Goal: Task Accomplishment & Management: Manage account settings

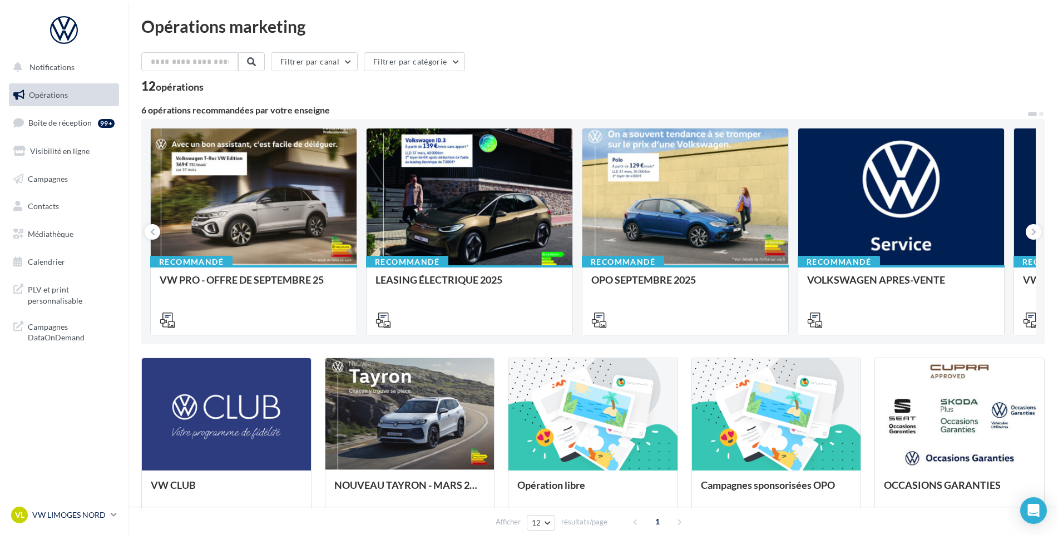
click at [64, 518] on p "VW LIMOGES NORD" at bounding box center [69, 515] width 74 height 11
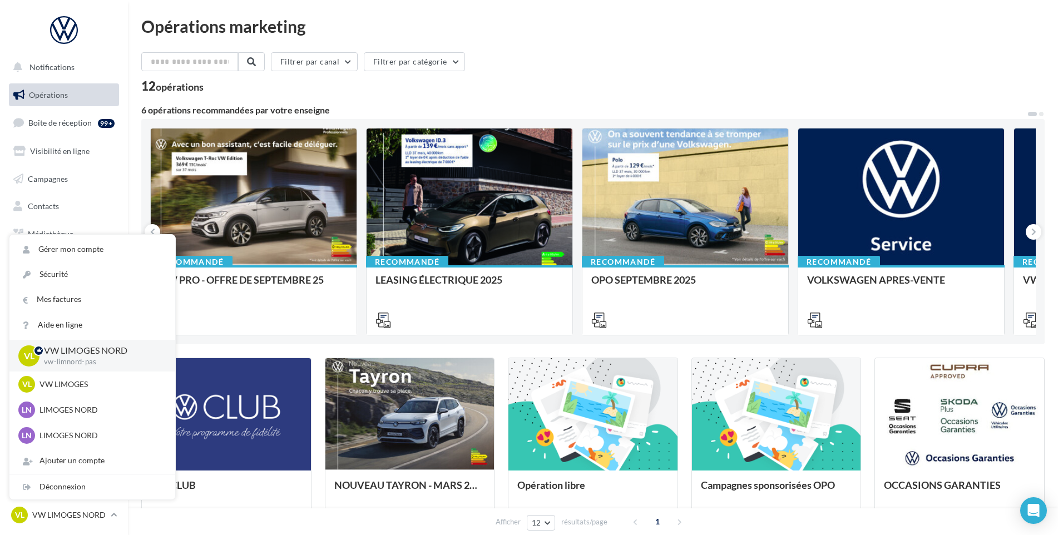
click at [596, 28] on div "Opérations marketing" at bounding box center [593, 26] width 904 height 17
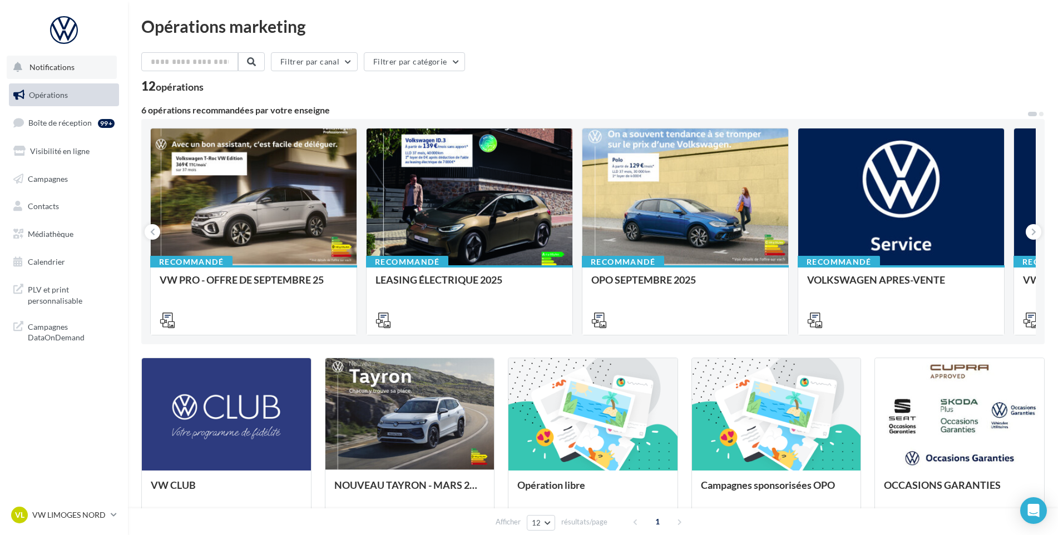
click at [36, 69] on span "Notifications" at bounding box center [51, 66] width 45 height 9
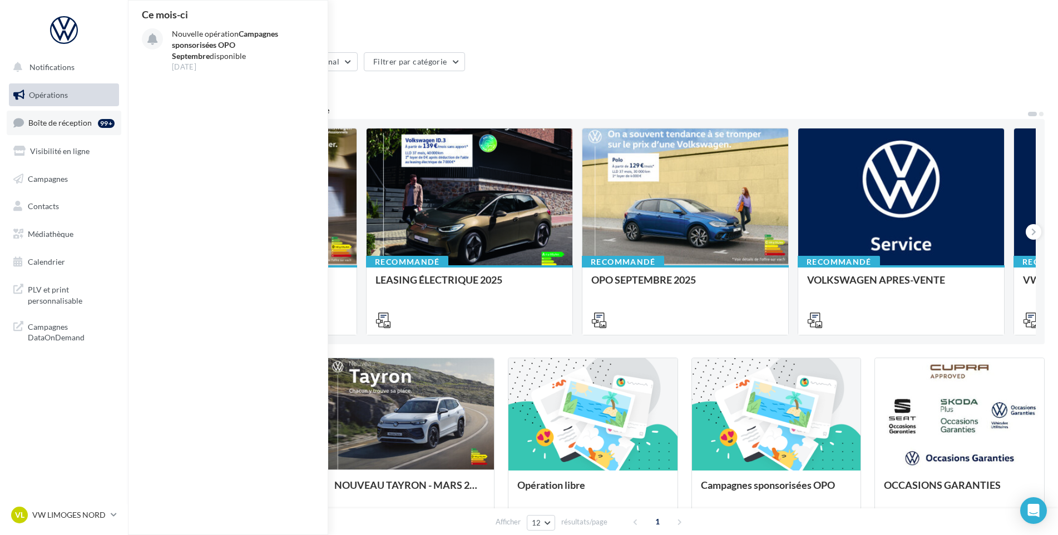
click at [84, 120] on span "Boîte de réception" at bounding box center [59, 122] width 63 height 9
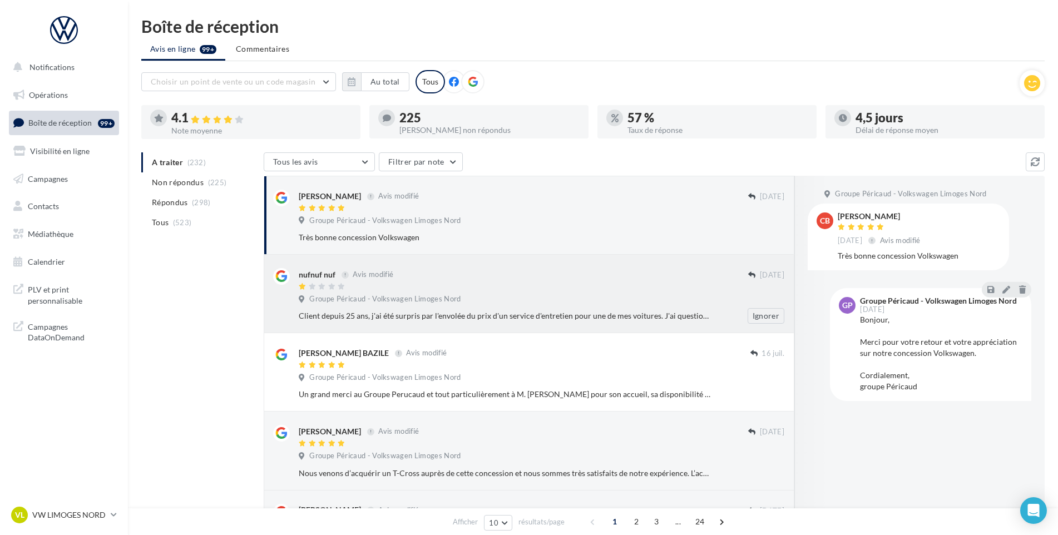
click at [680, 286] on div at bounding box center [524, 287] width 450 height 9
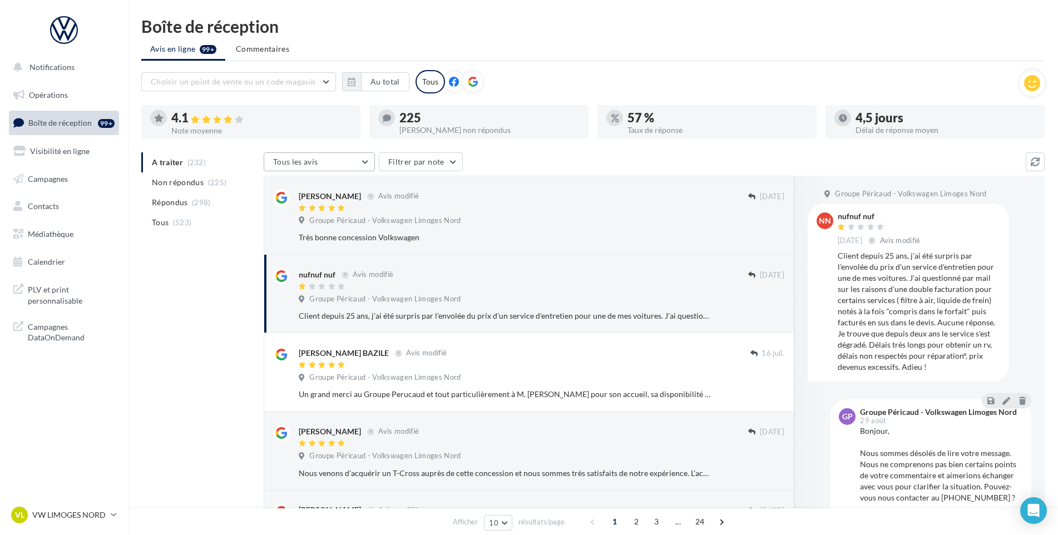
click at [334, 166] on button "Tous les avis" at bounding box center [319, 161] width 111 height 19
click at [163, 225] on span "Tous" at bounding box center [160, 222] width 17 height 11
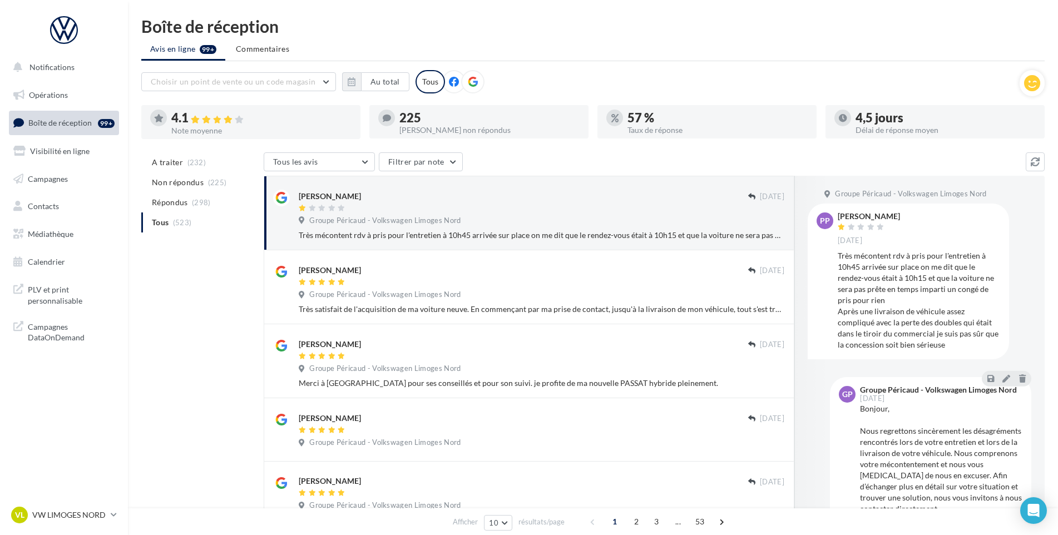
click at [532, 203] on div "[PERSON_NAME]" at bounding box center [524, 201] width 450 height 23
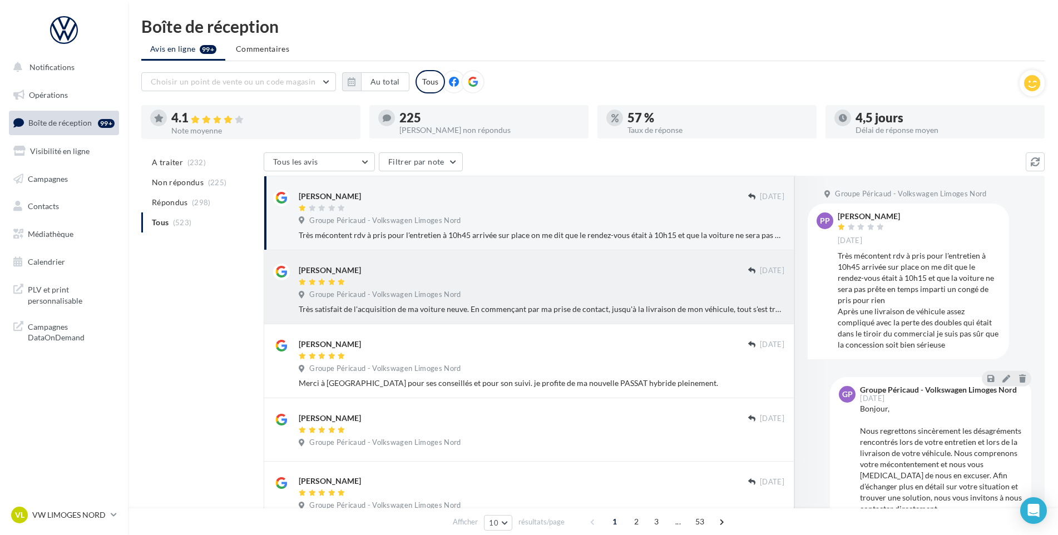
click at [527, 313] on div "Très satisfait de l'acquisition de ma voiture neuve. En commençant par ma prise…" at bounding box center [542, 309] width 486 height 11
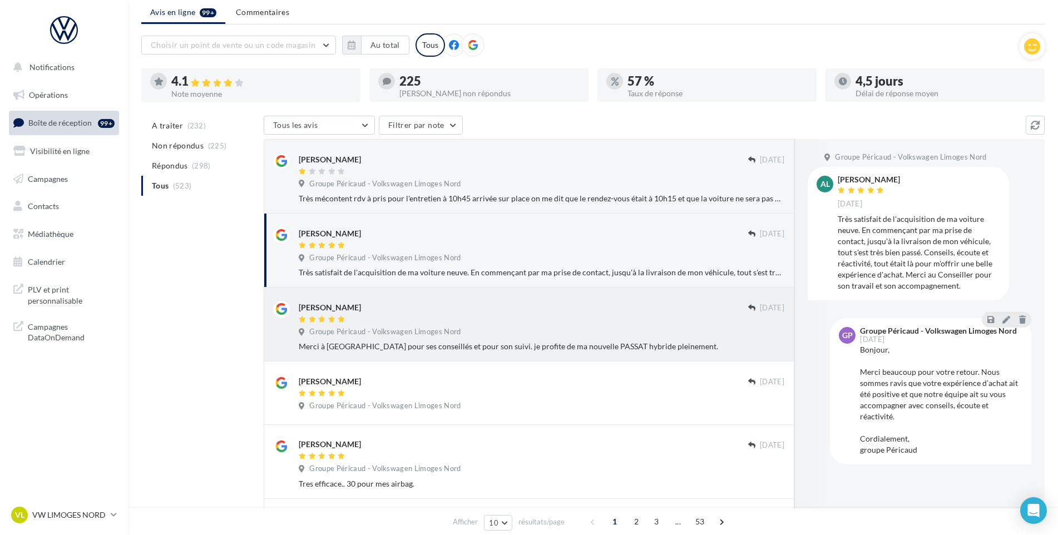
scroll to position [56, 0]
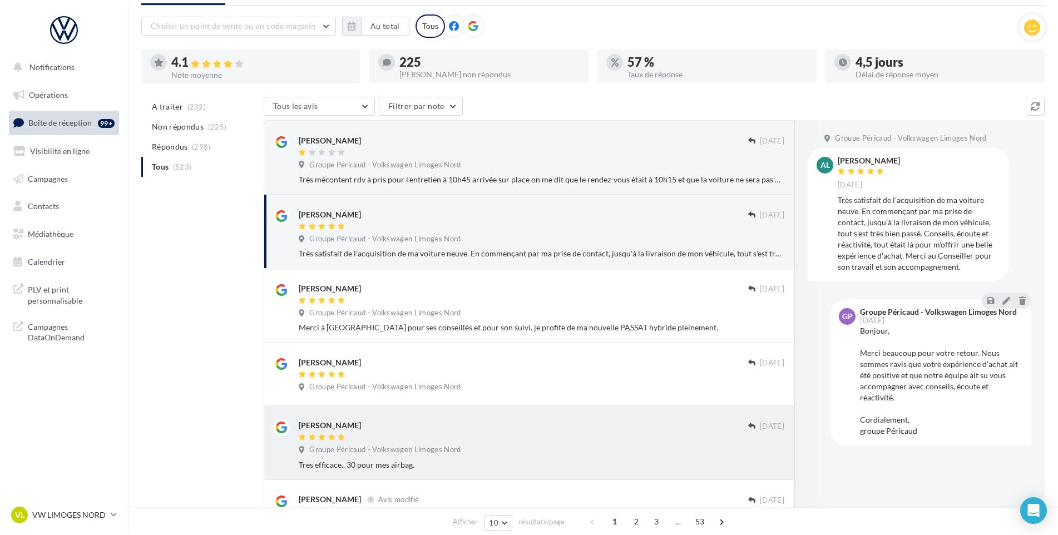
click at [476, 466] on div "Tres efficace.. 30 pour mes airbag." at bounding box center [542, 465] width 486 height 11
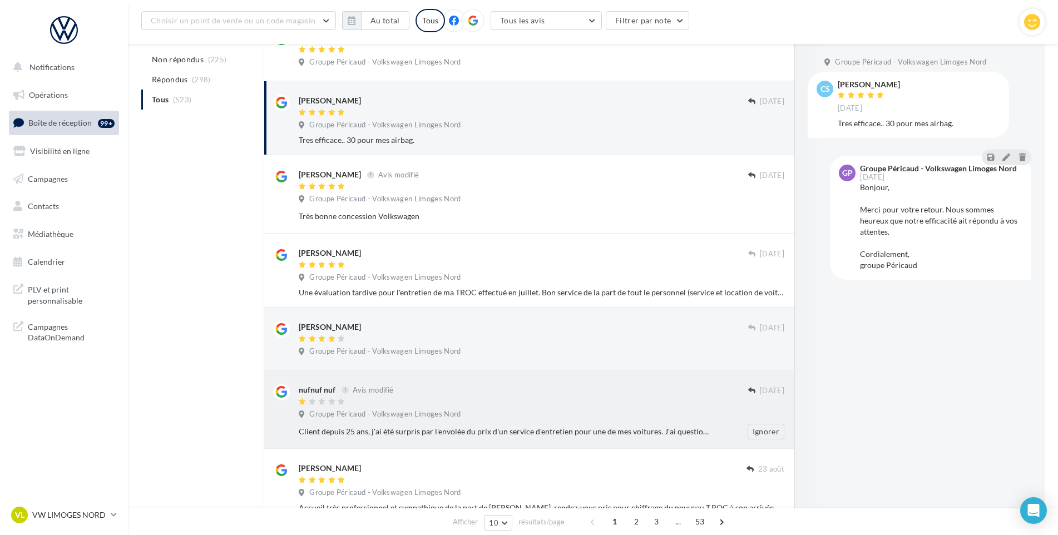
scroll to position [0, 0]
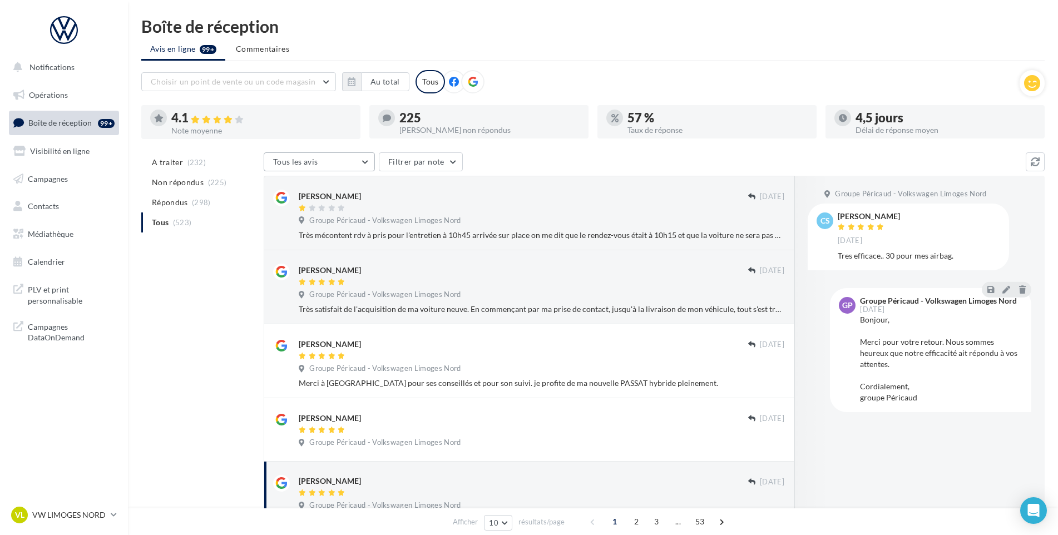
click at [346, 163] on button "Tous les avis" at bounding box center [319, 161] width 111 height 19
click at [311, 82] on span "Choisir un point de vente ou un code magasin" at bounding box center [233, 81] width 165 height 9
click at [362, 84] on button "Au total" at bounding box center [385, 81] width 48 height 19
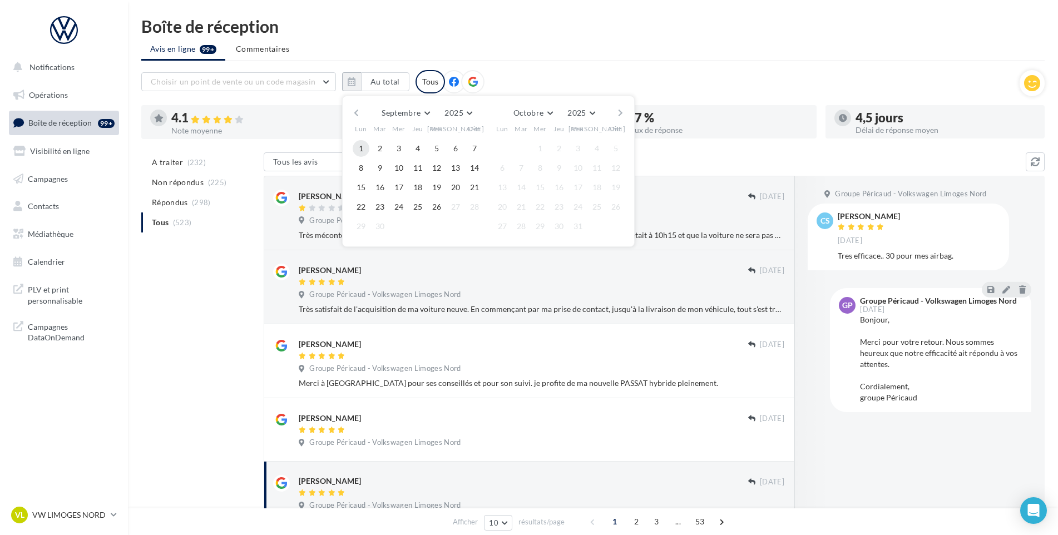
click at [363, 149] on button "1" at bounding box center [361, 148] width 17 height 17
click at [436, 212] on button "26" at bounding box center [436, 207] width 17 height 17
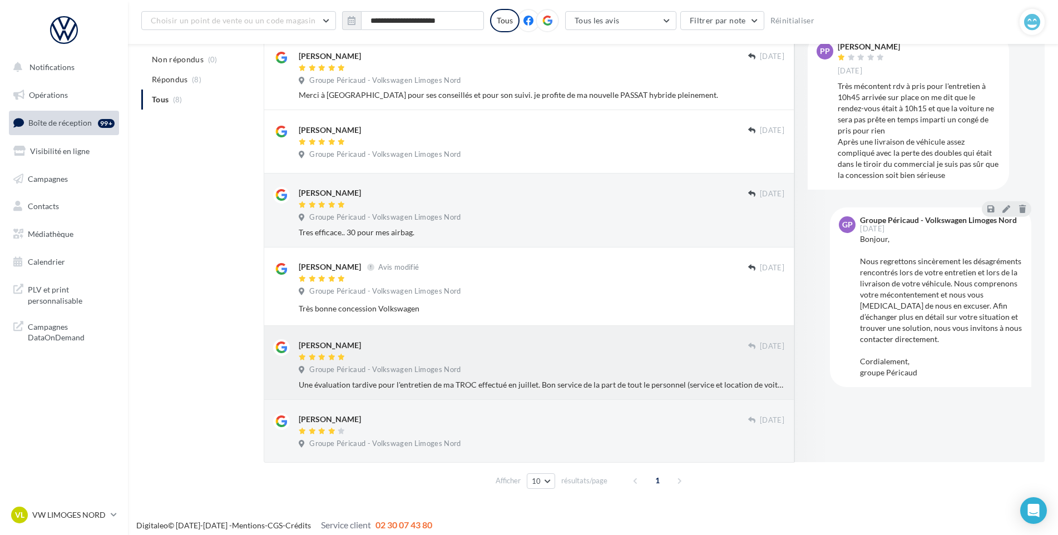
scroll to position [304, 0]
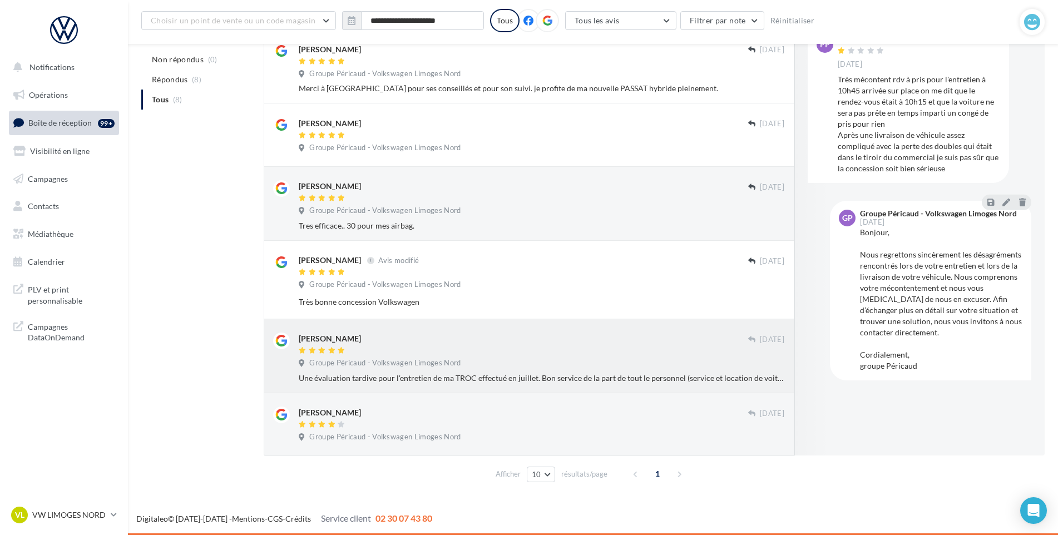
click at [607, 339] on div "[PERSON_NAME]" at bounding box center [524, 339] width 450 height 12
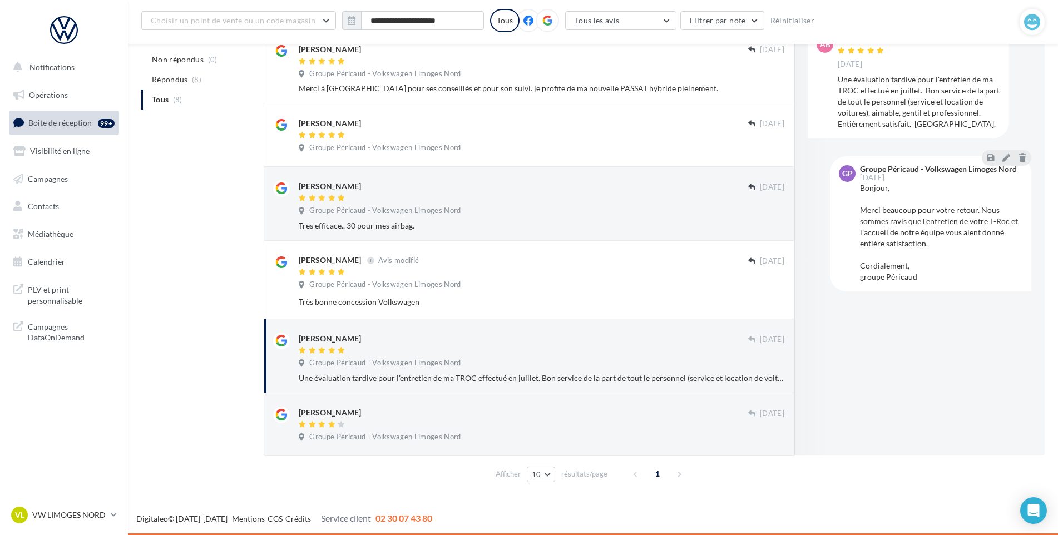
click at [678, 472] on div "1" at bounding box center [658, 474] width 63 height 18
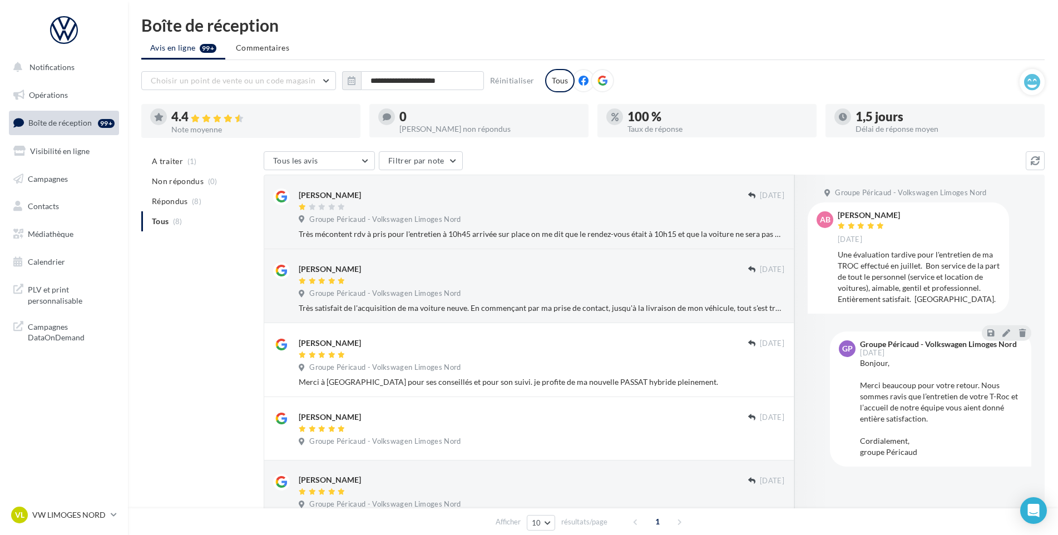
scroll to position [0, 0]
click at [412, 81] on input "**********" at bounding box center [422, 81] width 123 height 19
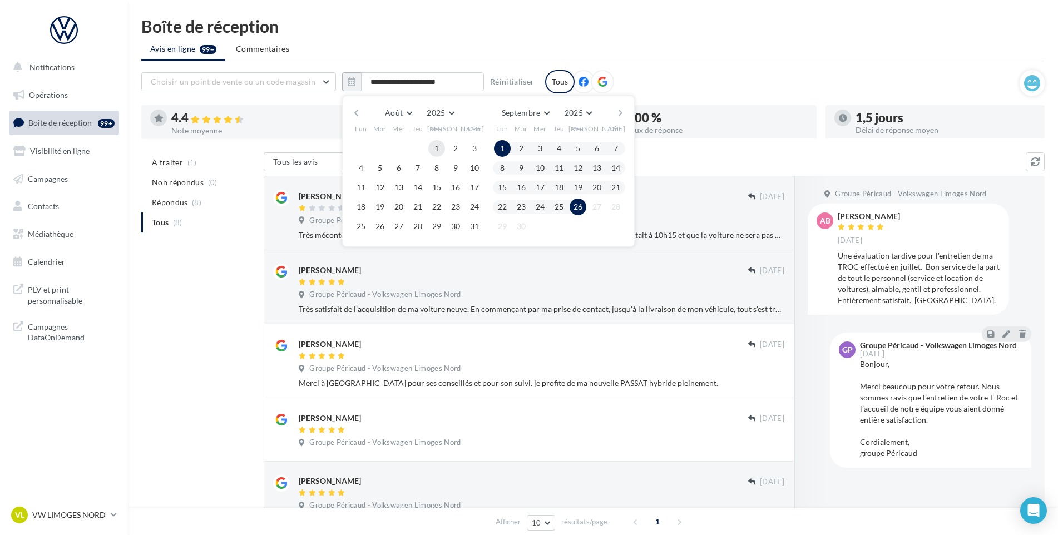
click at [435, 150] on button "1" at bounding box center [436, 148] width 17 height 17
click at [574, 210] on button "26" at bounding box center [578, 207] width 17 height 17
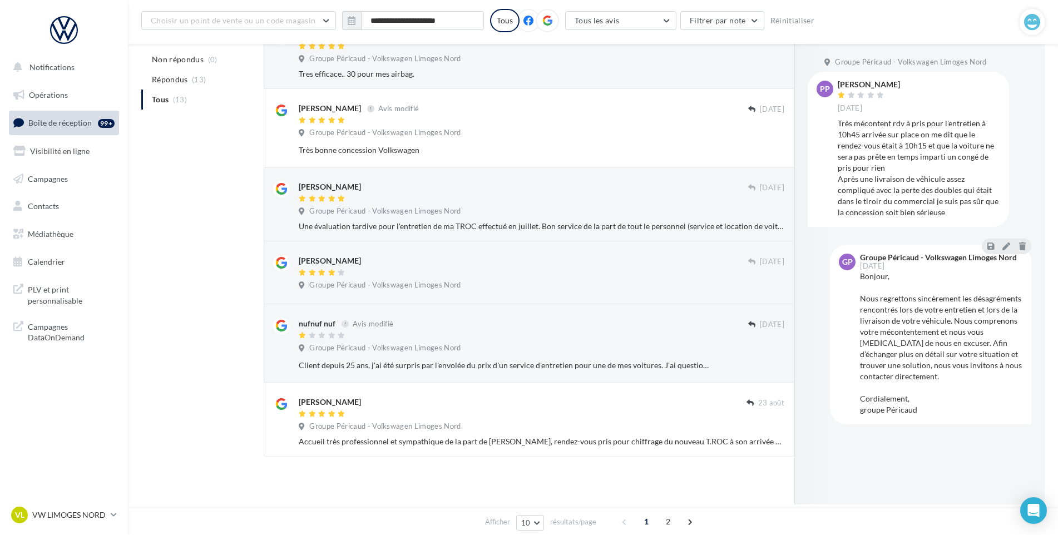
scroll to position [456, 0]
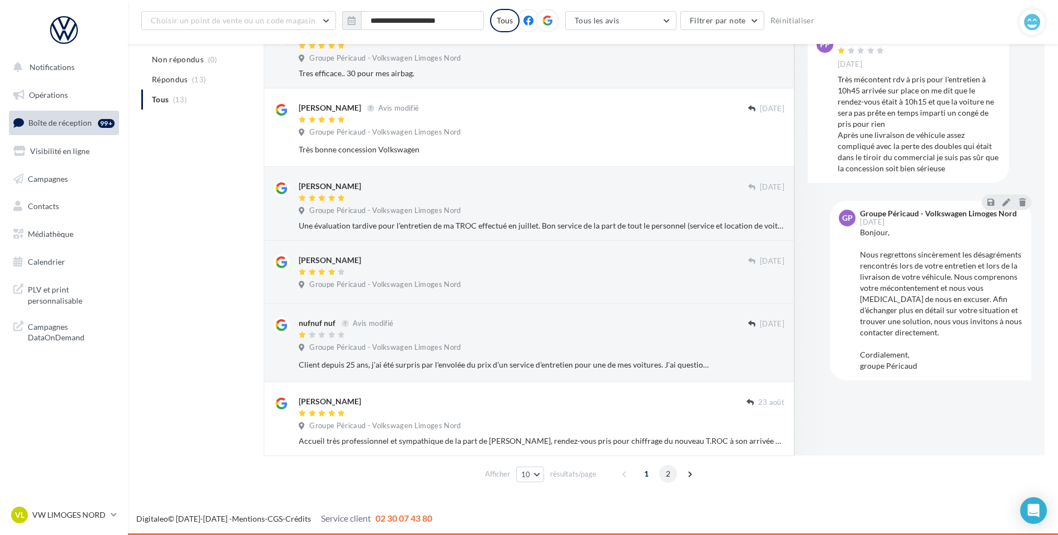
click at [669, 476] on span "2" at bounding box center [668, 474] width 18 height 18
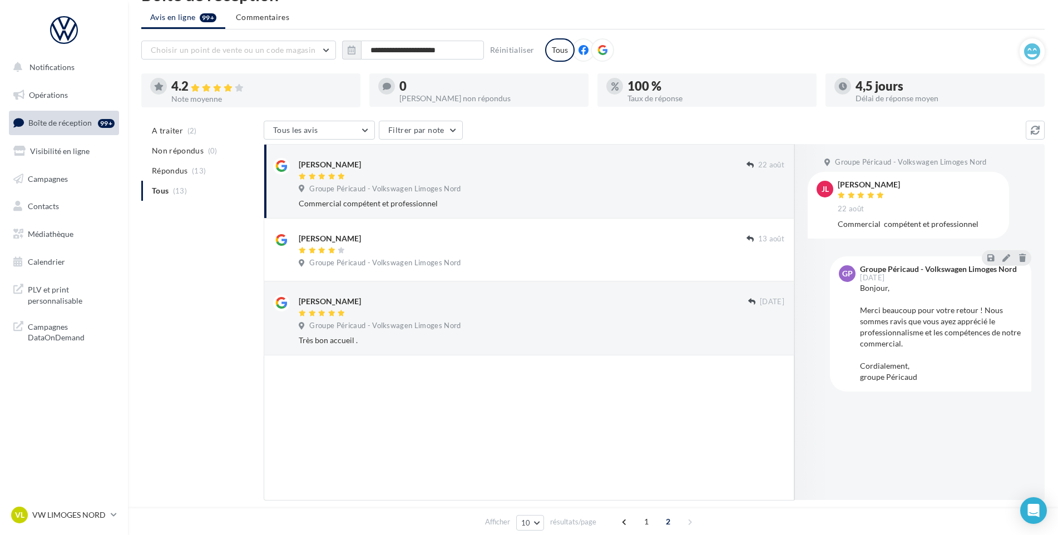
scroll to position [0, 0]
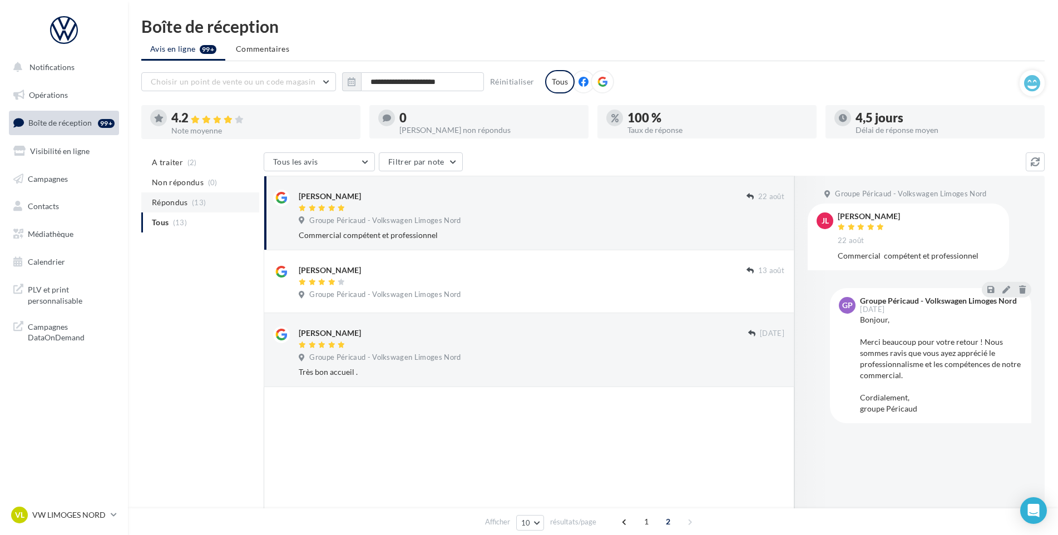
click at [183, 205] on span "Répondus" at bounding box center [170, 202] width 36 height 11
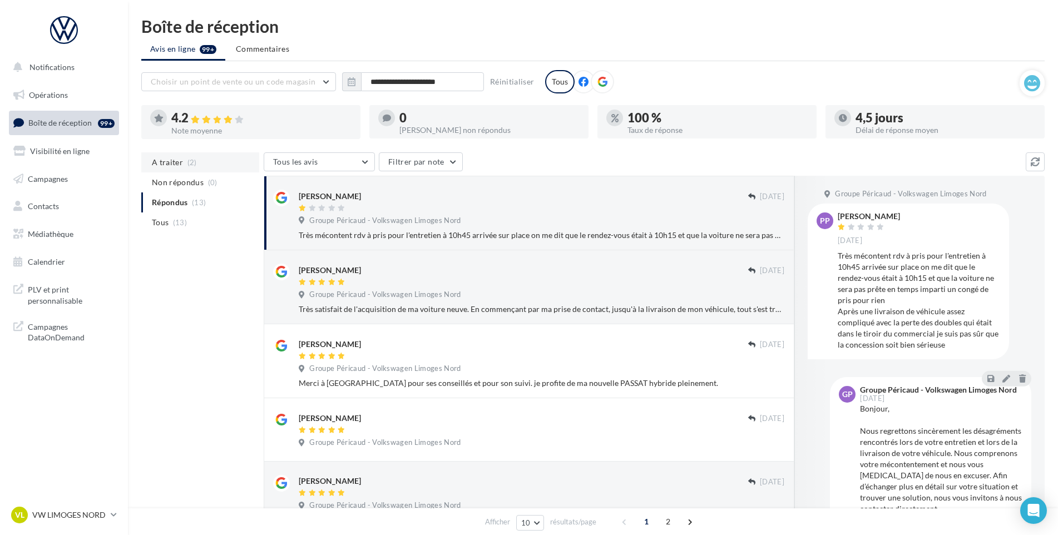
click at [177, 168] on span "A traiter" at bounding box center [167, 162] width 31 height 11
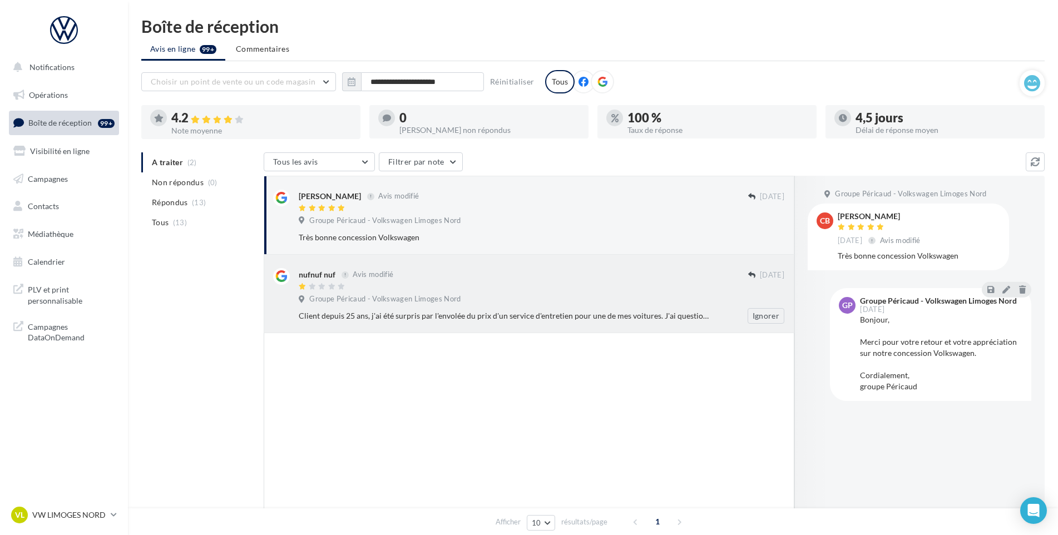
click at [605, 286] on div at bounding box center [524, 287] width 450 height 9
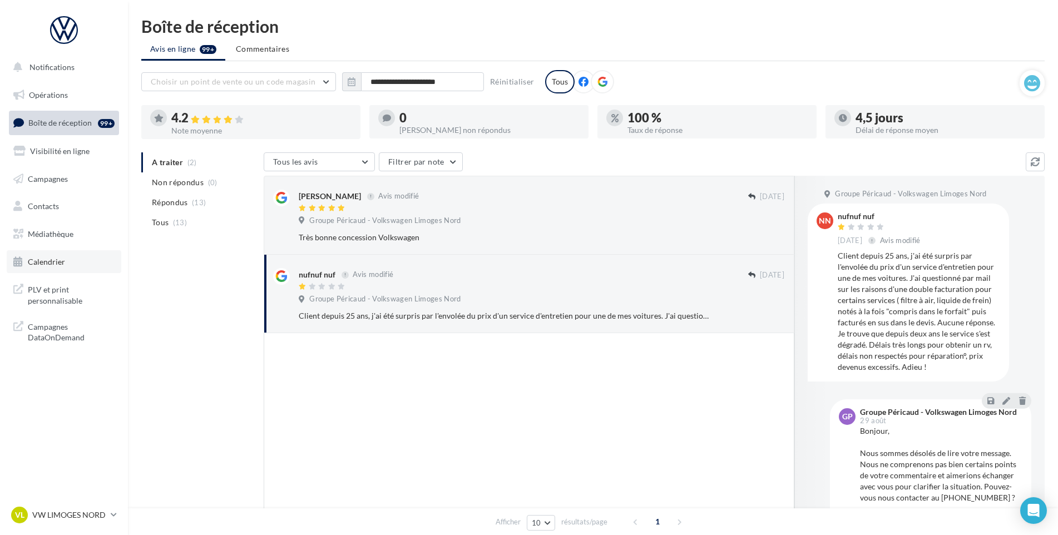
click at [51, 258] on span "Calendrier" at bounding box center [46, 261] width 37 height 9
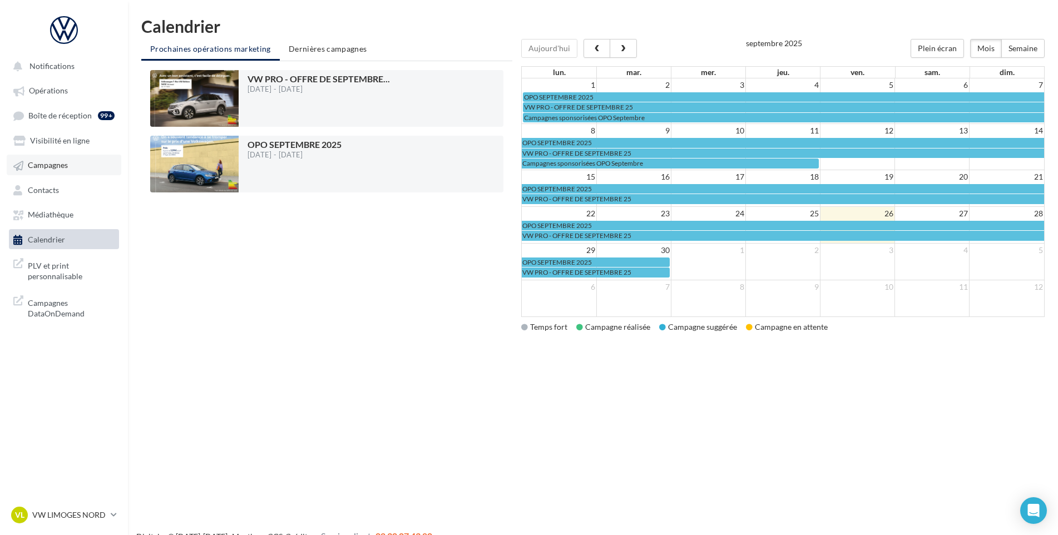
click at [46, 162] on span "Campagnes" at bounding box center [48, 165] width 40 height 9
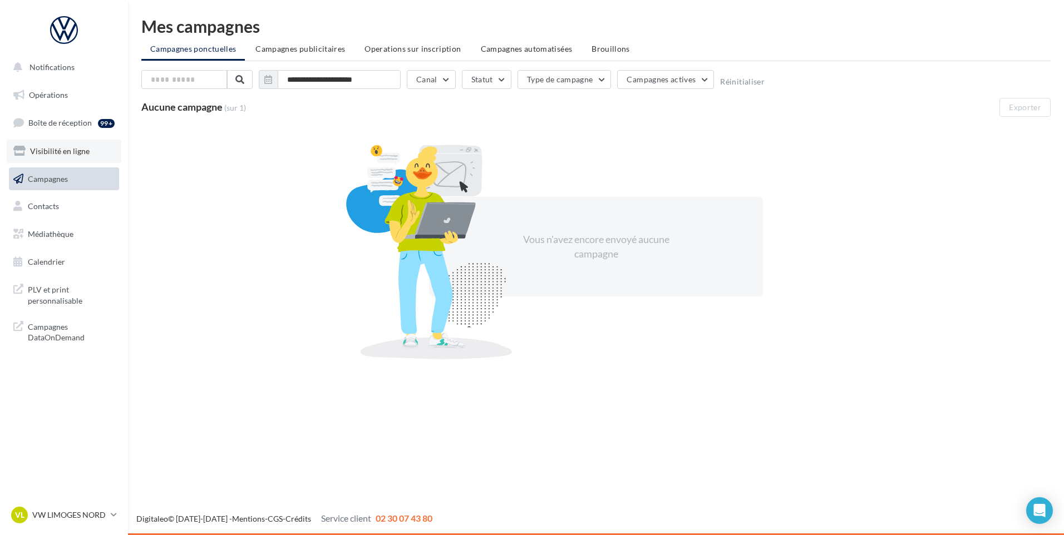
click at [61, 159] on link "Visibilité en ligne" at bounding box center [64, 151] width 115 height 23
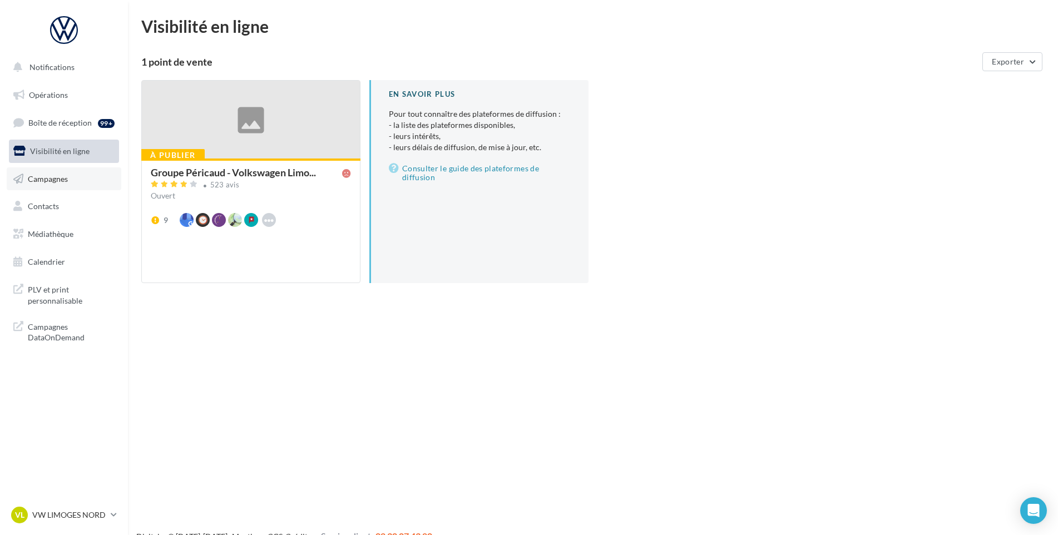
click at [51, 183] on span "Campagnes" at bounding box center [48, 178] width 40 height 9
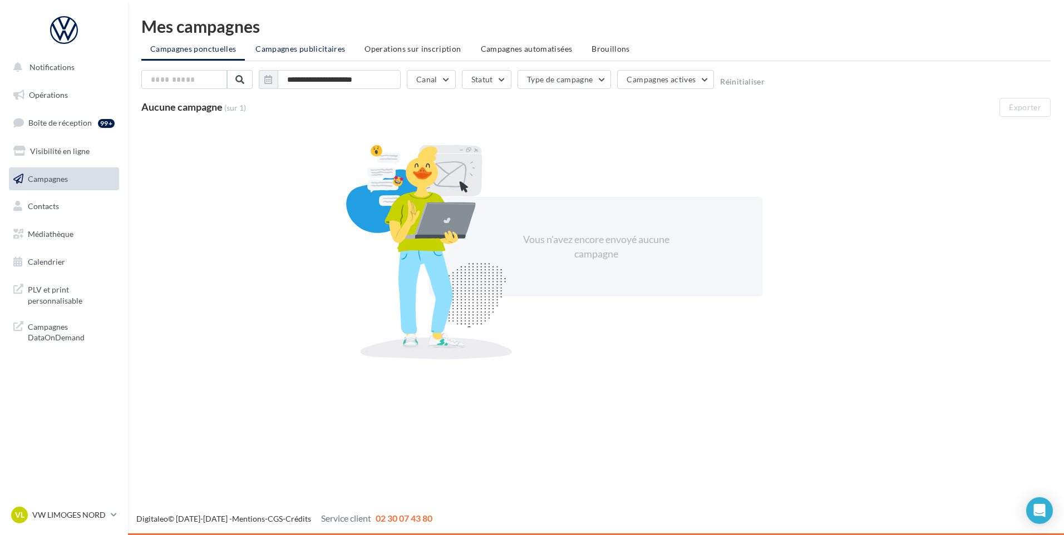
click at [307, 48] on span "Campagnes publicitaires" at bounding box center [300, 48] width 90 height 9
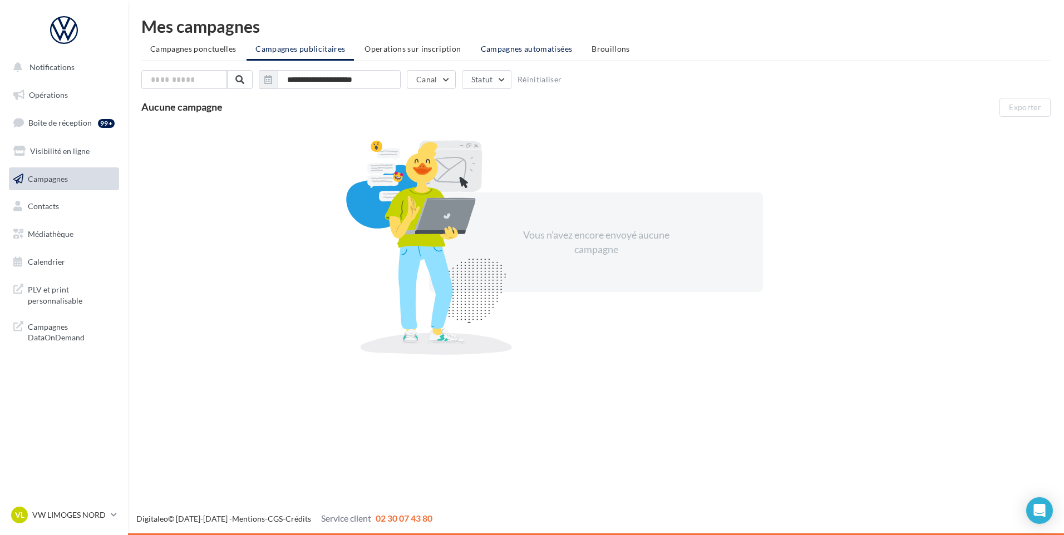
click at [543, 47] on span "Campagnes automatisées" at bounding box center [527, 48] width 92 height 9
